Goal: Transaction & Acquisition: Purchase product/service

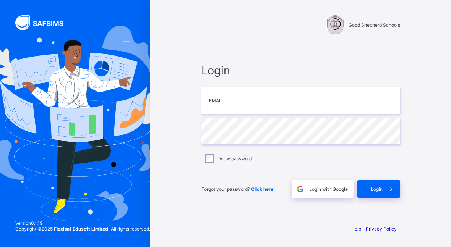
type input "**********"
click at [380, 192] on div "Login" at bounding box center [378, 189] width 43 height 18
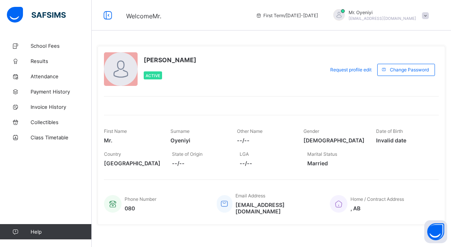
click at [48, 48] on span "School Fees" at bounding box center [61, 46] width 61 height 6
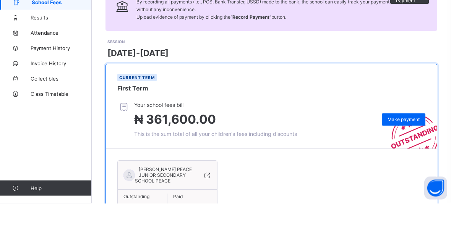
scroll to position [101, 0]
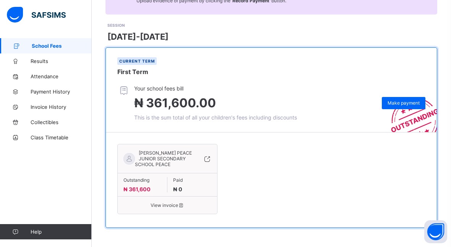
click at [401, 100] on span "Make payment" at bounding box center [404, 103] width 32 height 6
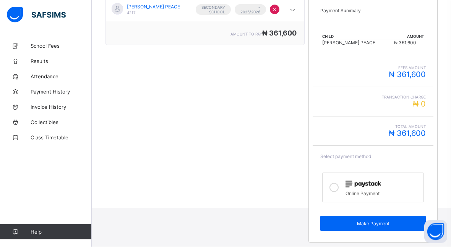
scroll to position [148, 0]
click at [337, 188] on icon at bounding box center [333, 187] width 9 height 9
click at [336, 188] on icon at bounding box center [333, 187] width 9 height 9
click at [337, 188] on icon at bounding box center [333, 187] width 9 height 9
click at [334, 189] on icon at bounding box center [333, 187] width 9 height 9
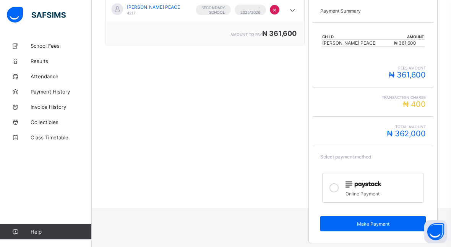
click at [335, 189] on icon at bounding box center [333, 187] width 9 height 9
click at [37, 65] on link "Results" at bounding box center [46, 61] width 92 height 15
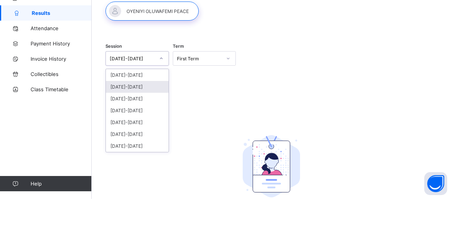
click at [145, 129] on div "[DATE]-[DATE]" at bounding box center [137, 135] width 63 height 12
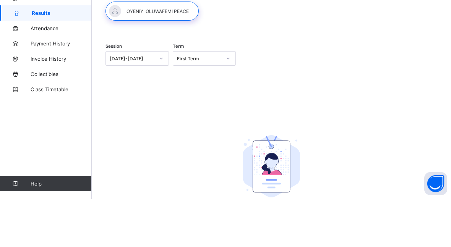
scroll to position [48, 0]
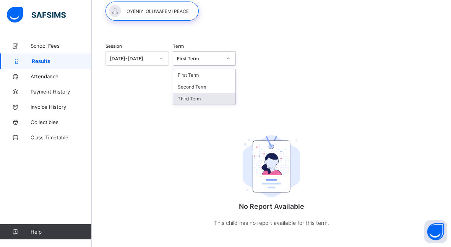
click at [199, 96] on div "Third Term" at bounding box center [204, 99] width 63 height 12
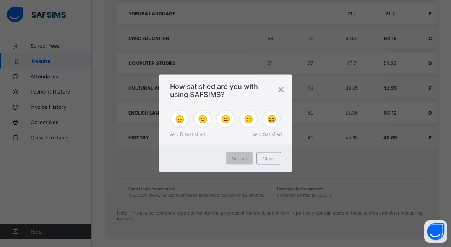
scroll to position [615, 0]
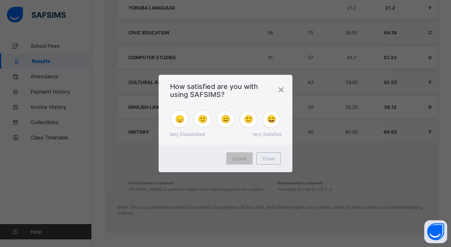
click at [271, 159] on span "Close" at bounding box center [269, 159] width 12 height 6
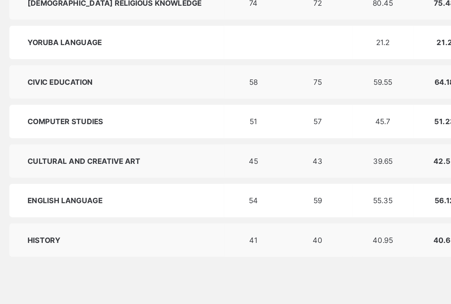
scroll to position [482, 0]
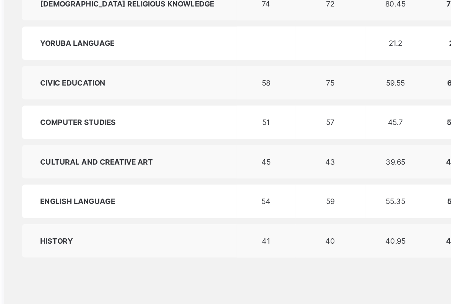
click at [332, 228] on td "55.35" at bounding box center [351, 238] width 38 height 21
click at [289, 228] on td "59" at bounding box center [311, 238] width 44 height 21
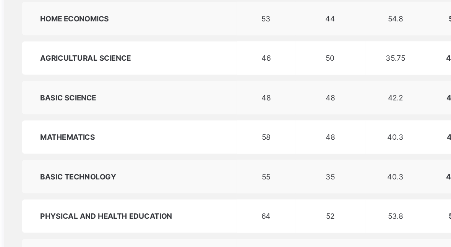
scroll to position [379, 0]
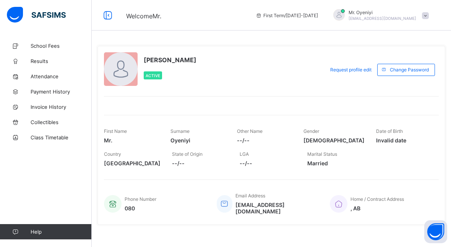
scroll to position [5, 0]
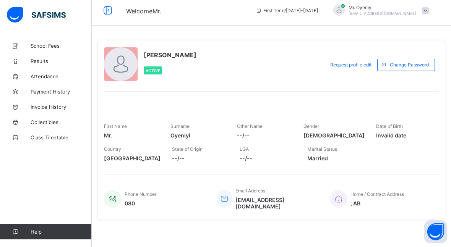
click at [47, 47] on span "School Fees" at bounding box center [61, 46] width 61 height 6
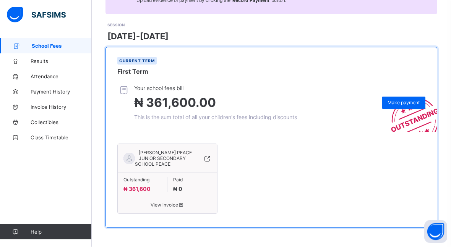
scroll to position [101, 0]
click at [399, 100] on span "Make payment" at bounding box center [404, 103] width 32 height 6
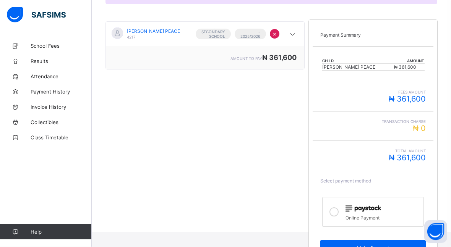
scroll to position [148, 0]
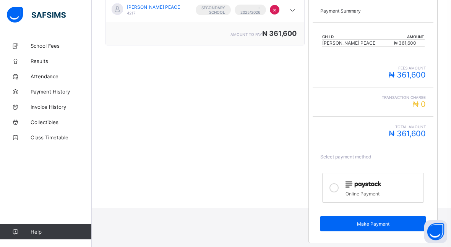
click at [373, 225] on span "Make Payment" at bounding box center [373, 224] width 94 height 6
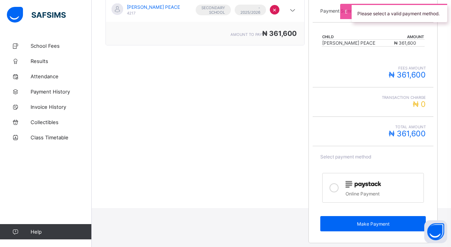
click at [335, 191] on icon at bounding box center [333, 187] width 9 height 9
click at [375, 224] on span "Make Payment" at bounding box center [373, 224] width 94 height 6
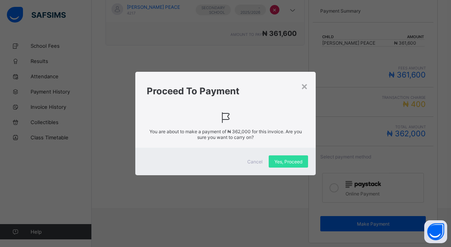
click at [289, 162] on span "Yes, Proceed" at bounding box center [288, 162] width 28 height 6
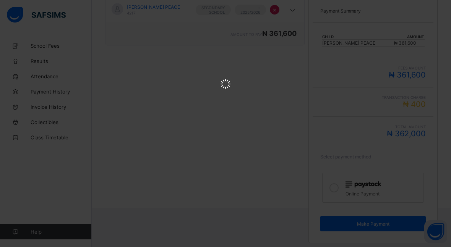
scroll to position [0, 0]
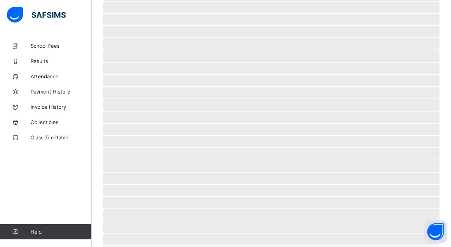
scroll to position [34, 0]
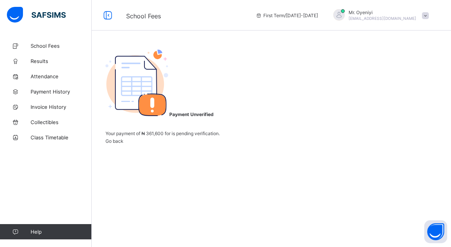
click at [123, 144] on span "Go back" at bounding box center [114, 141] width 18 height 6
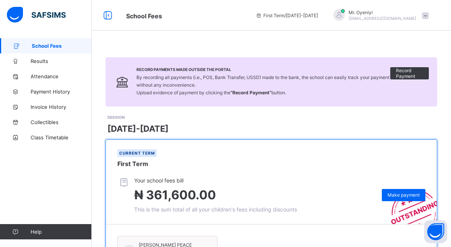
scroll to position [101, 0]
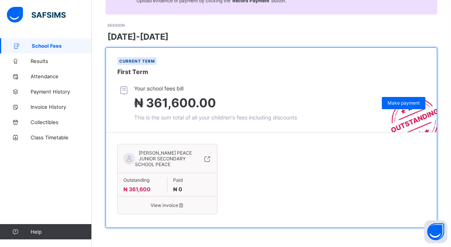
click at [404, 100] on span "Make payment" at bounding box center [404, 103] width 32 height 6
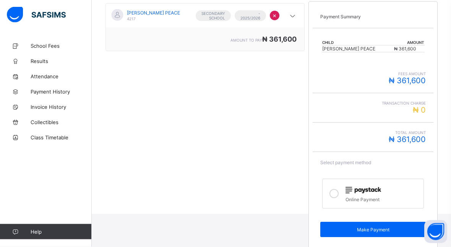
scroll to position [148, 0]
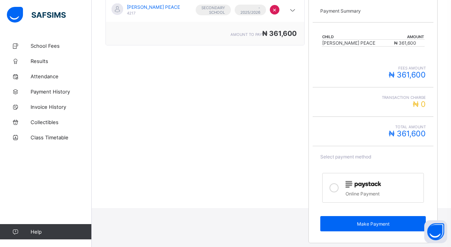
click at [334, 187] on icon at bounding box center [333, 187] width 9 height 9
click at [377, 225] on span "Make Payment" at bounding box center [373, 224] width 94 height 6
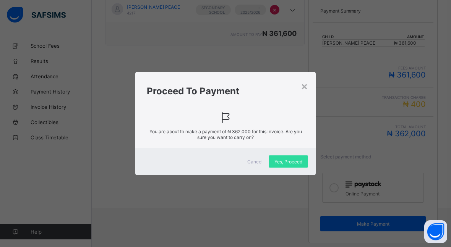
click at [292, 165] on span "Yes, Proceed" at bounding box center [288, 162] width 28 height 6
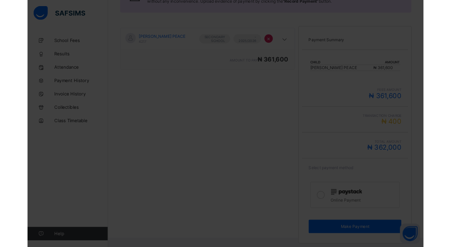
scroll to position [125, 0]
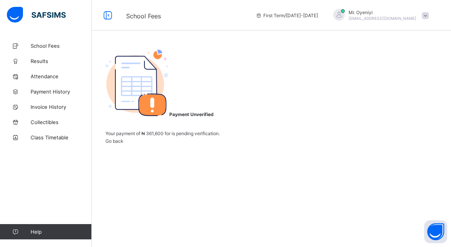
scroll to position [30, 0]
click at [123, 144] on span "Go back" at bounding box center [114, 141] width 18 height 6
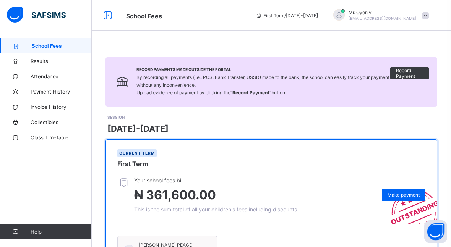
scroll to position [101, 0]
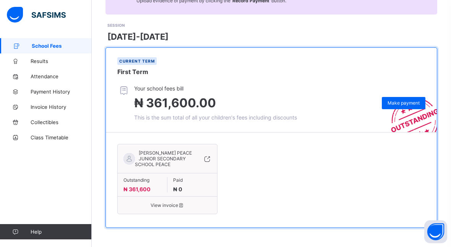
click at [402, 100] on span "Make payment" at bounding box center [404, 103] width 32 height 6
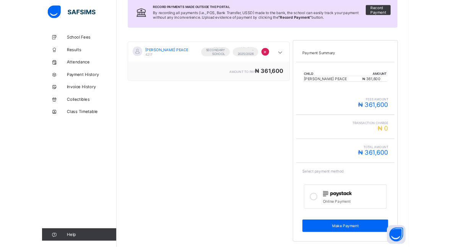
scroll to position [148, 0]
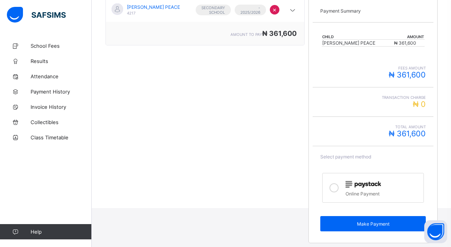
click at [380, 224] on span "Make Payment" at bounding box center [373, 224] width 94 height 6
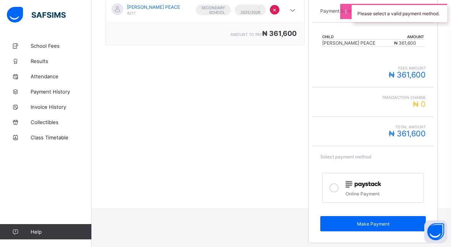
click at [337, 188] on icon at bounding box center [333, 187] width 9 height 9
click at [384, 225] on span "Make Payment" at bounding box center [373, 224] width 94 height 6
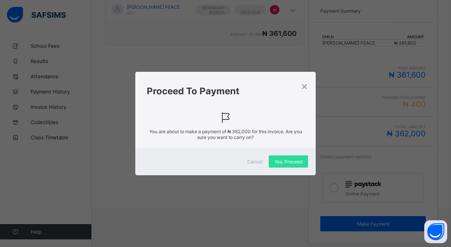
click at [289, 163] on span "Yes, Proceed" at bounding box center [288, 162] width 28 height 6
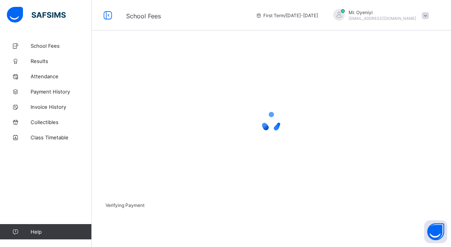
scroll to position [34, 0]
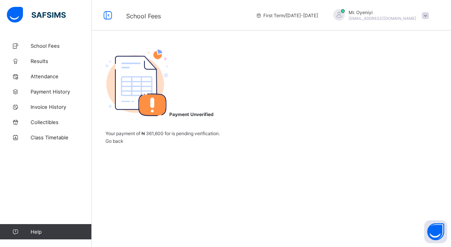
scroll to position [30, 0]
click at [123, 144] on span "Go back" at bounding box center [114, 141] width 18 height 6
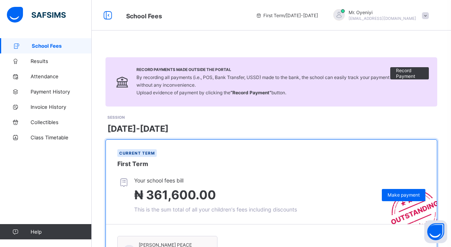
click at [66, 91] on span "Payment History" at bounding box center [61, 92] width 61 height 6
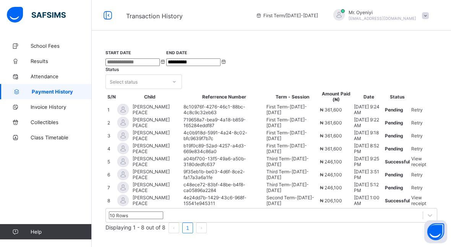
click at [45, 47] on span "School Fees" at bounding box center [61, 46] width 61 height 6
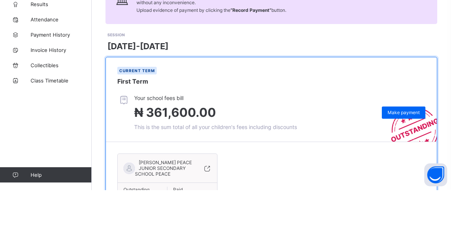
scroll to position [101, 0]
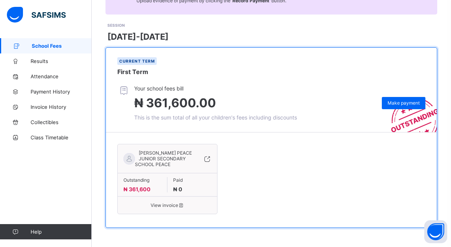
click at [399, 100] on span "Make payment" at bounding box center [404, 103] width 32 height 6
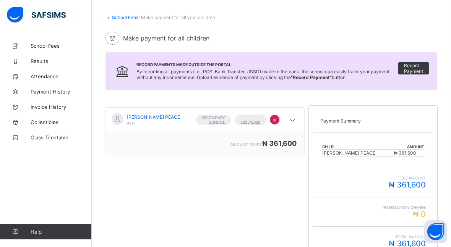
scroll to position [148, 0]
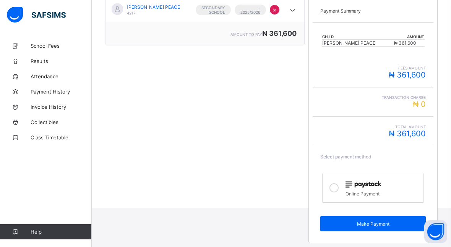
click at [337, 191] on icon at bounding box center [333, 187] width 9 height 9
click at [375, 224] on span "Make Payment" at bounding box center [373, 224] width 94 height 6
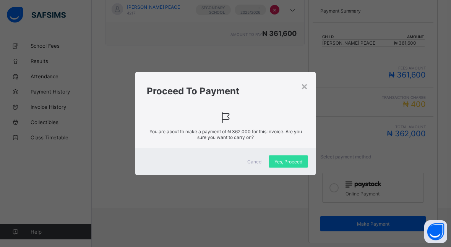
click at [284, 165] on div "Yes, Proceed" at bounding box center [288, 162] width 39 height 12
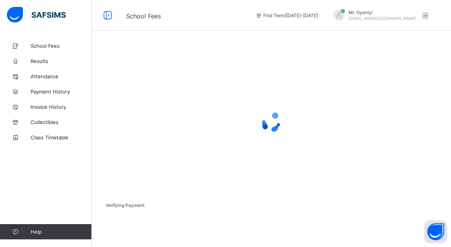
scroll to position [34, 0]
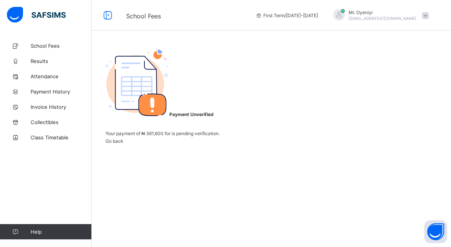
scroll to position [30, 0]
click at [123, 144] on span "Go back" at bounding box center [114, 141] width 18 height 6
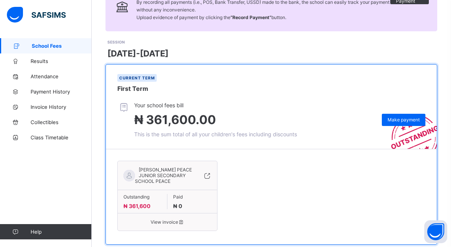
scroll to position [101, 0]
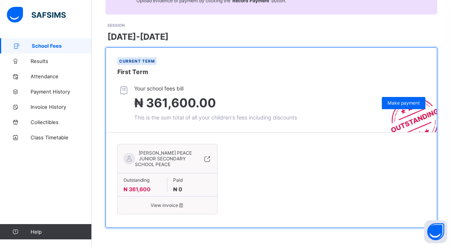
click at [403, 99] on div "Make payment" at bounding box center [404, 103] width 44 height 12
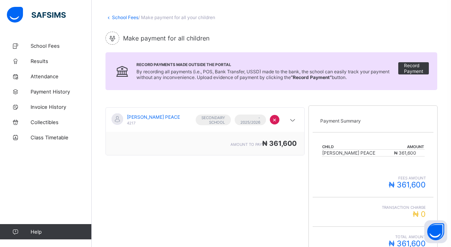
scroll to position [148, 0]
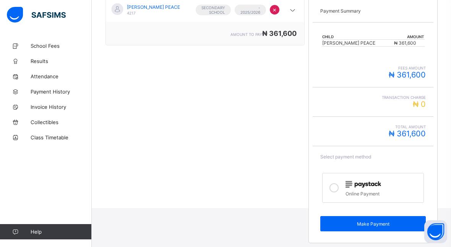
click at [336, 188] on icon at bounding box center [333, 187] width 9 height 9
click at [378, 223] on span "Make Payment" at bounding box center [373, 224] width 94 height 6
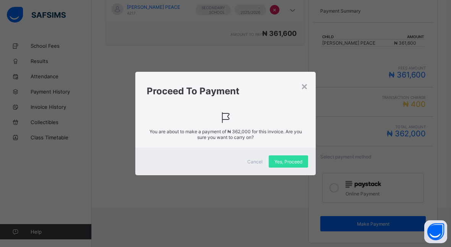
click at [292, 161] on span "Yes, Proceed" at bounding box center [288, 162] width 28 height 6
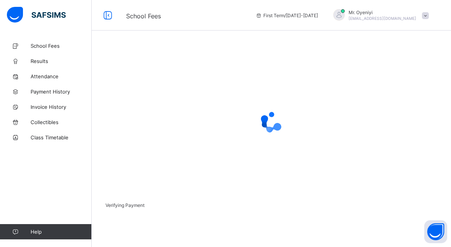
scroll to position [30, 0]
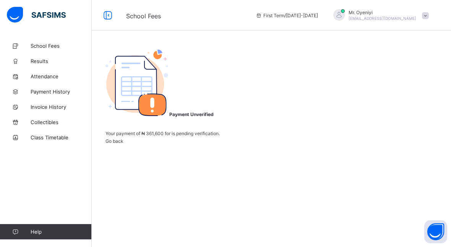
click at [123, 144] on span "Go back" at bounding box center [114, 141] width 18 height 6
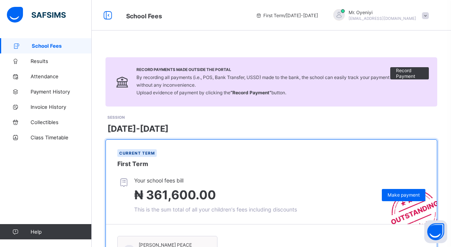
scroll to position [101, 0]
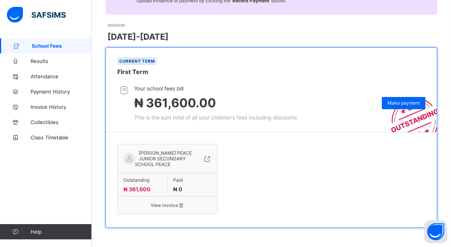
click at [406, 100] on span "Make payment" at bounding box center [404, 103] width 32 height 6
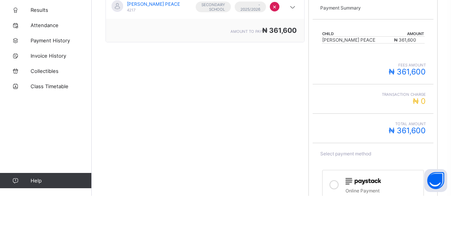
scroll to position [148, 0]
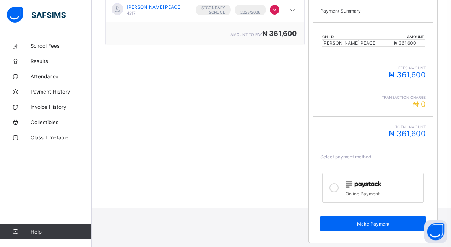
click at [337, 187] on icon at bounding box center [333, 187] width 9 height 9
click at [370, 222] on span "Make Payment" at bounding box center [373, 224] width 94 height 6
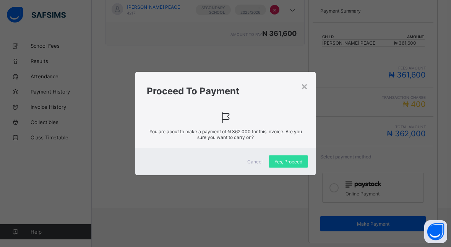
click at [290, 163] on span "Yes, Proceed" at bounding box center [288, 162] width 28 height 6
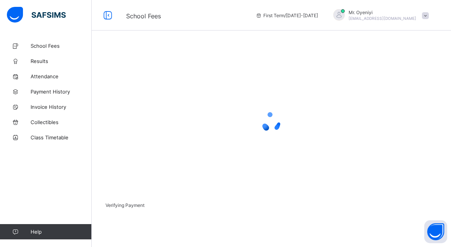
scroll to position [34, 0]
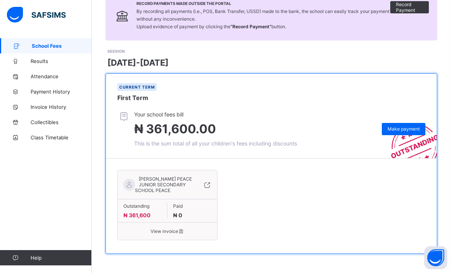
click at [406, 126] on span "Make payment" at bounding box center [404, 129] width 32 height 6
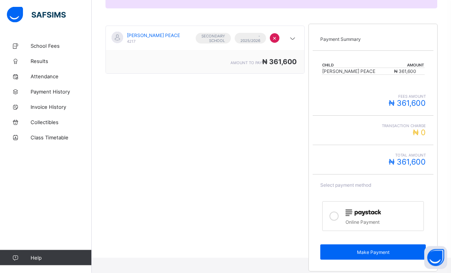
scroll to position [122, 0]
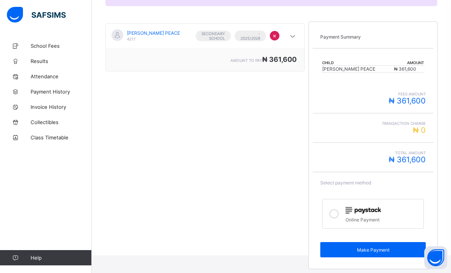
click at [337, 210] on div at bounding box center [333, 214] width 15 height 18
click at [366, 249] on span "Make Payment" at bounding box center [373, 250] width 94 height 6
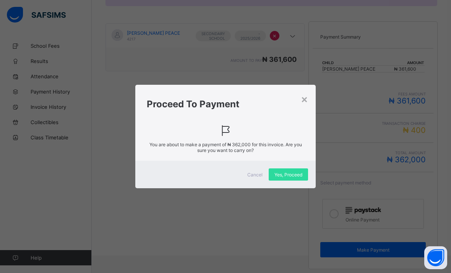
click at [295, 173] on span "Yes, Proceed" at bounding box center [288, 175] width 28 height 6
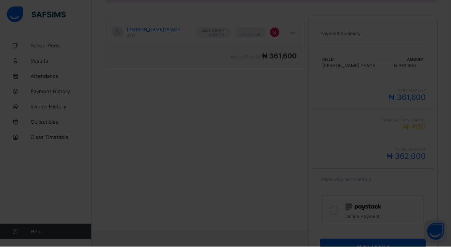
scroll to position [148, 0]
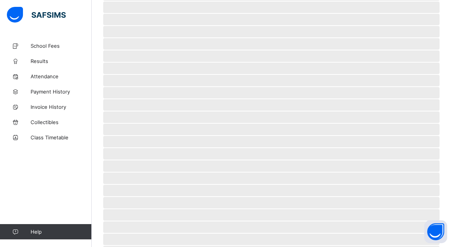
scroll to position [34, 0]
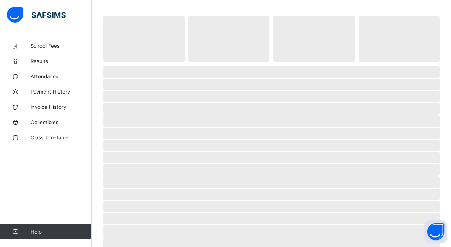
scroll to position [30, 0]
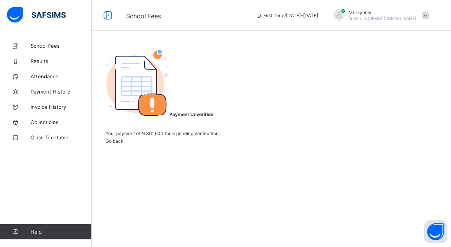
click at [54, 92] on span "Payment History" at bounding box center [61, 92] width 61 height 6
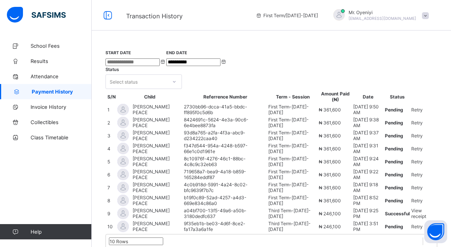
click at [60, 47] on span "School Fees" at bounding box center [61, 46] width 61 height 6
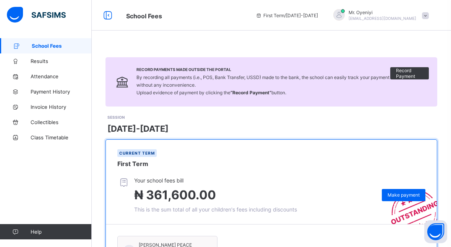
scroll to position [101, 0]
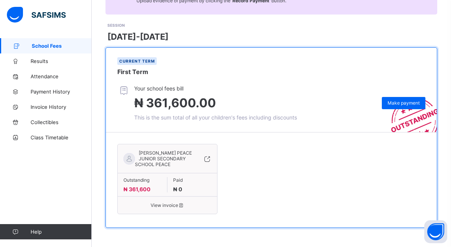
click at [394, 100] on span "Make payment" at bounding box center [404, 103] width 32 height 6
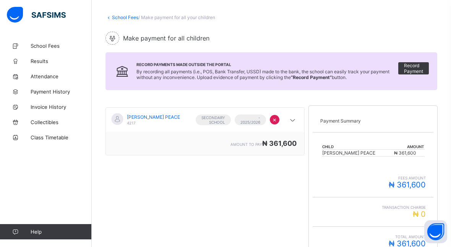
scroll to position [148, 0]
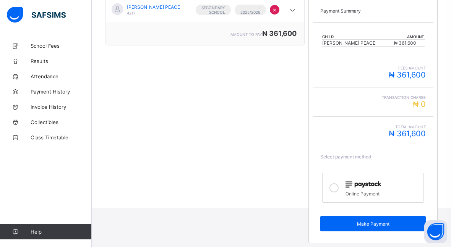
click at [339, 189] on div at bounding box center [333, 188] width 15 height 18
click at [373, 225] on span "Make Payment" at bounding box center [373, 224] width 94 height 6
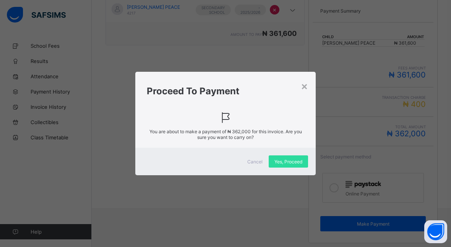
click at [291, 162] on span "Yes, Proceed" at bounding box center [288, 162] width 28 height 6
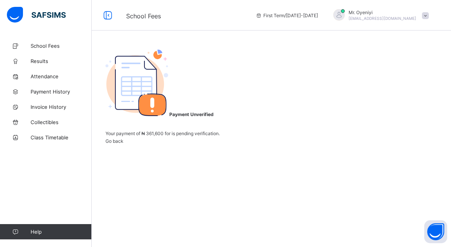
scroll to position [30, 0]
click at [123, 144] on span "Go back" at bounding box center [114, 141] width 18 height 6
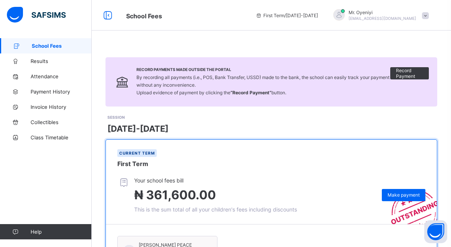
scroll to position [101, 0]
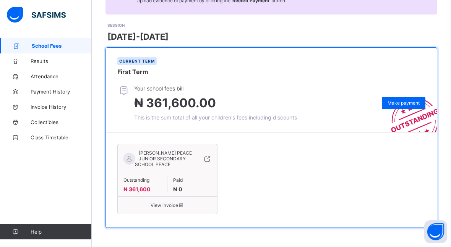
click at [398, 100] on span "Make payment" at bounding box center [404, 103] width 32 height 6
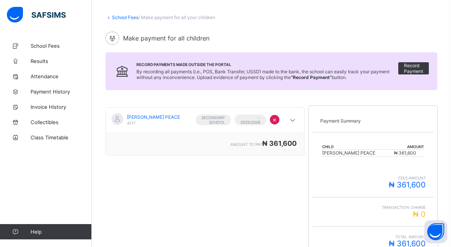
scroll to position [148, 0]
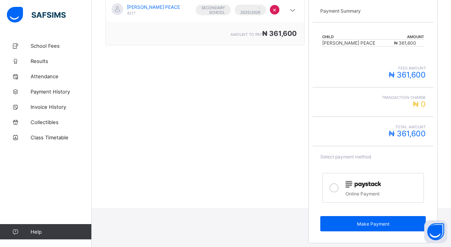
click at [337, 187] on icon at bounding box center [333, 187] width 9 height 9
click at [375, 225] on span "Make Payment" at bounding box center [373, 224] width 94 height 6
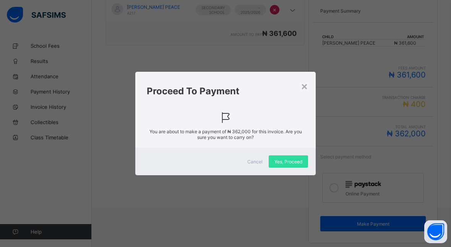
click at [290, 162] on span "Yes, Proceed" at bounding box center [288, 162] width 28 height 6
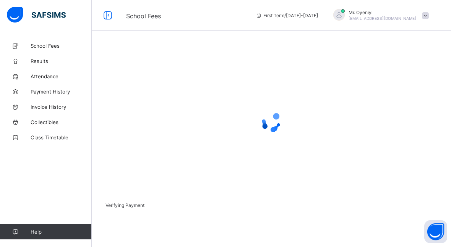
scroll to position [34, 0]
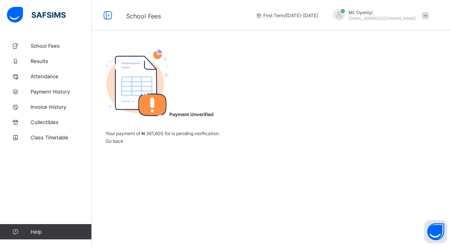
click at [57, 106] on span "Invoice History" at bounding box center [61, 107] width 61 height 6
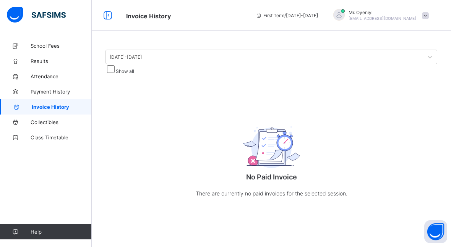
click at [67, 95] on link "Payment History" at bounding box center [46, 91] width 92 height 15
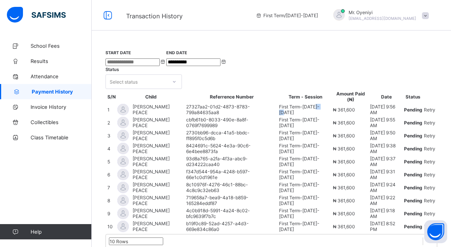
click at [279, 129] on td "First Term - 2025-2026" at bounding box center [305, 123] width 53 height 12
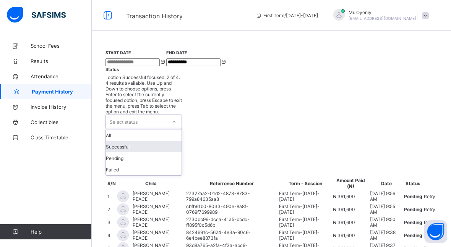
click at [182, 141] on div "Successful" at bounding box center [144, 146] width 76 height 11
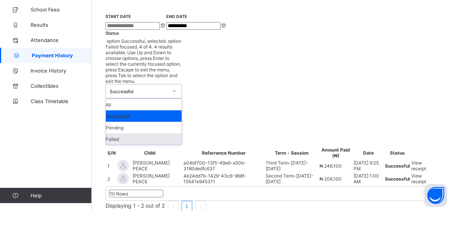
click at [182, 170] on div "Failed" at bounding box center [144, 175] width 76 height 11
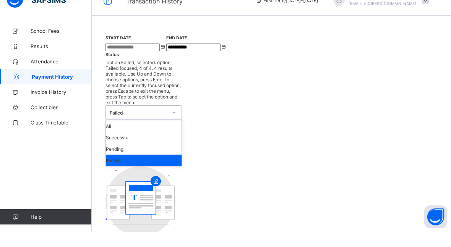
click at [182, 135] on div "All" at bounding box center [144, 140] width 76 height 11
